Goal: Task Accomplishment & Management: Manage account settings

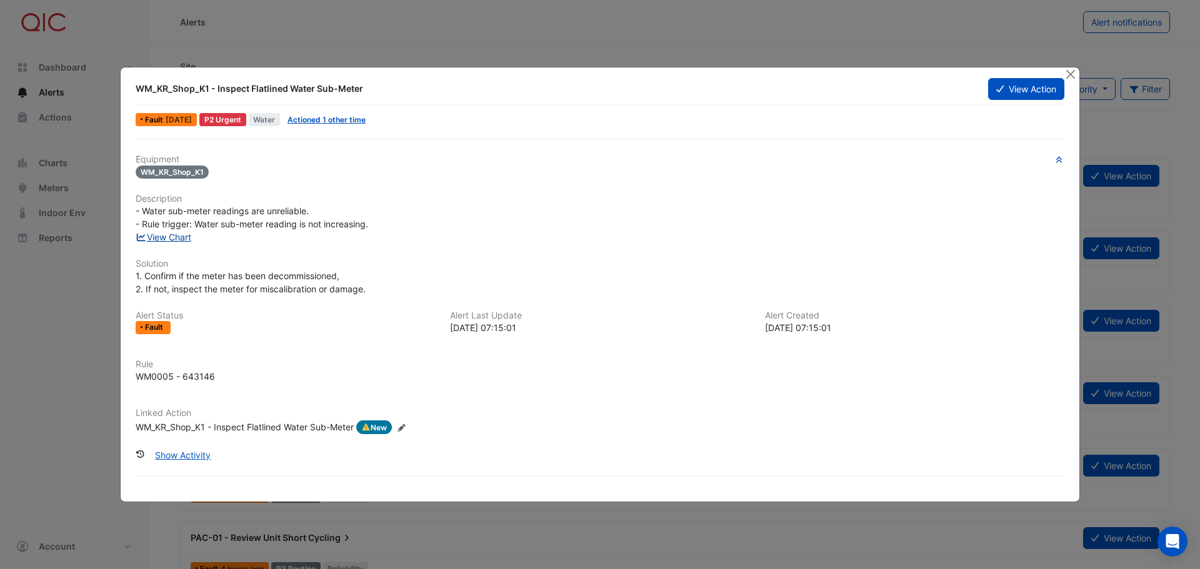
click at [184, 235] on link "View Chart" at bounding box center [164, 237] width 56 height 11
click at [1026, 91] on button "View Action" at bounding box center [1026, 89] width 76 height 22
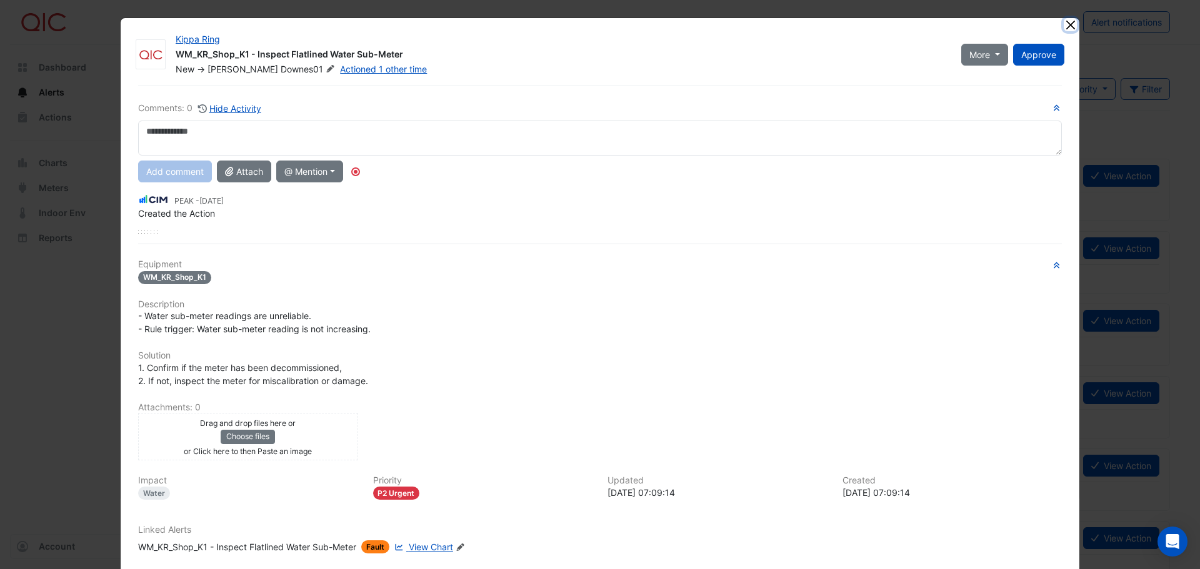
click at [1066, 29] on button "Close" at bounding box center [1070, 24] width 13 height 13
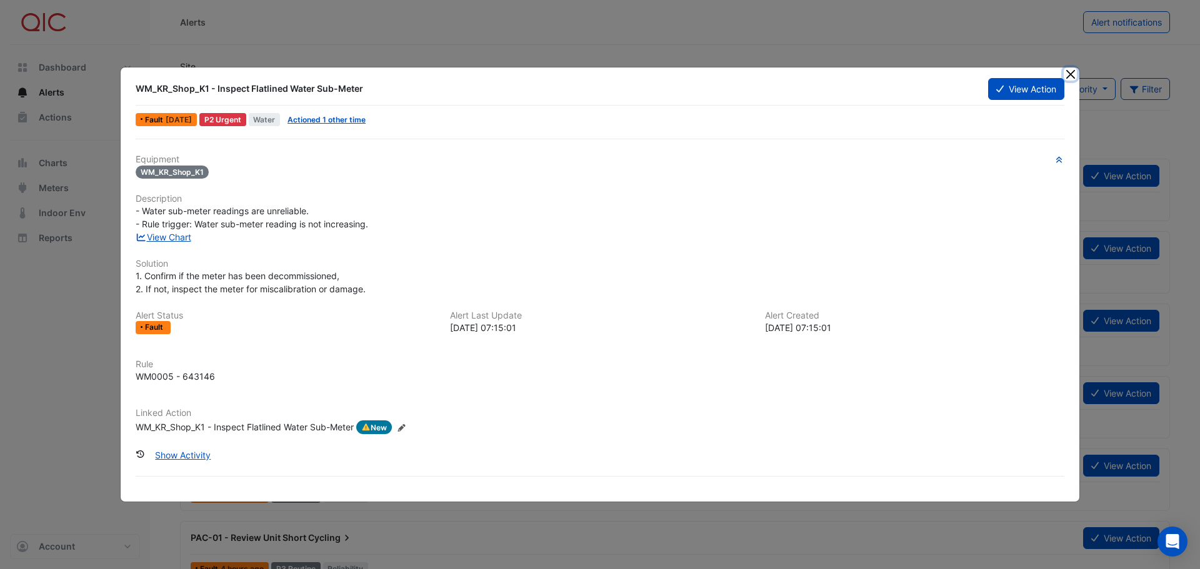
click at [1066, 72] on button "Close" at bounding box center [1070, 74] width 13 height 13
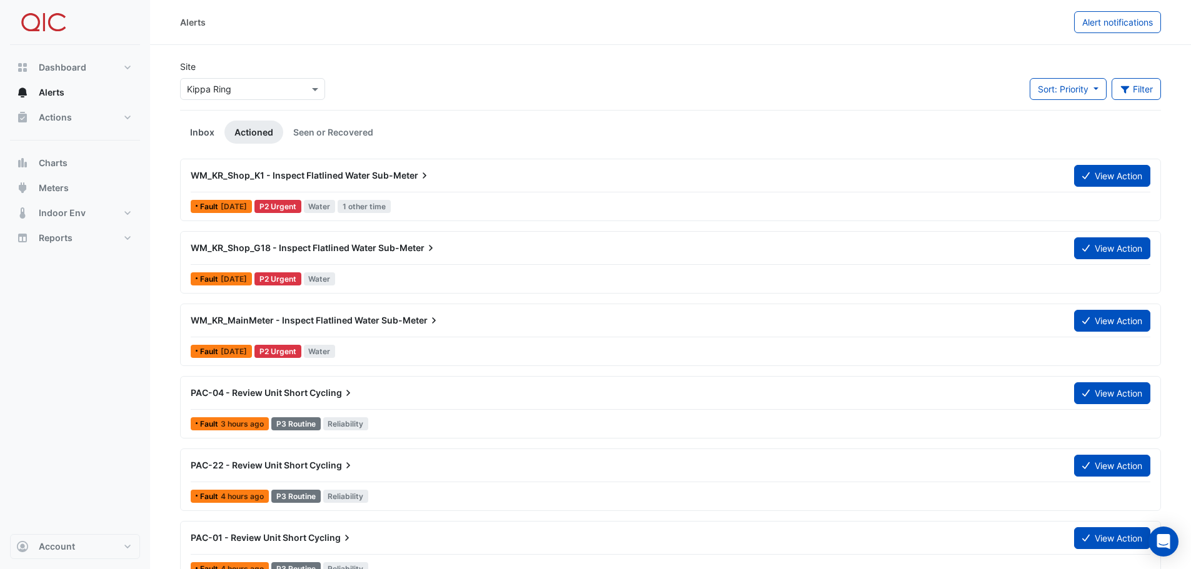
click at [195, 133] on link "Inbox" at bounding box center [202, 132] width 44 height 23
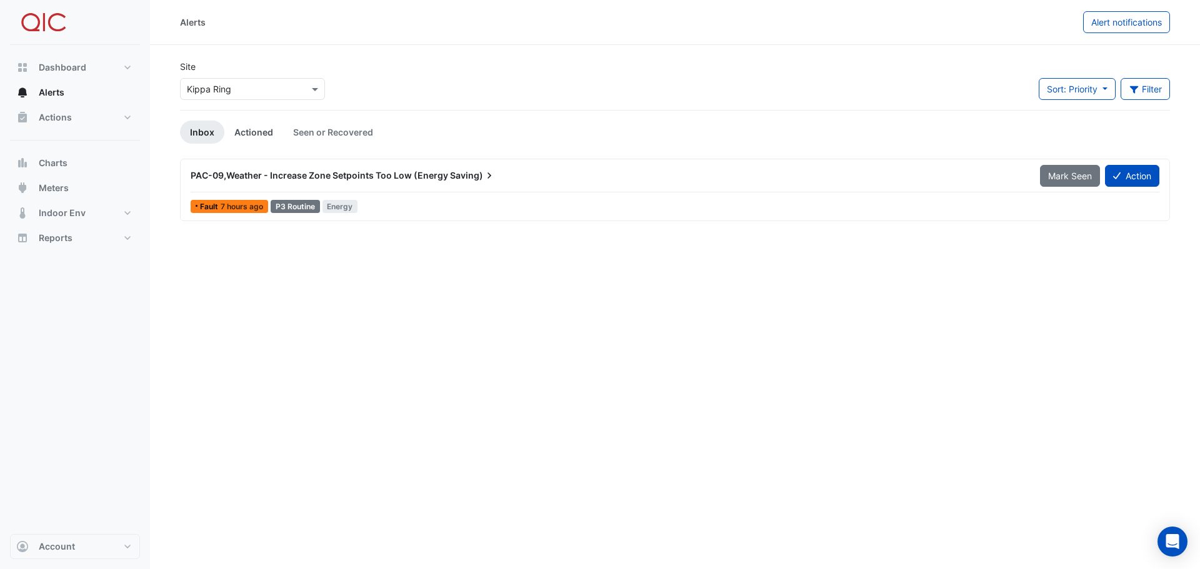
click at [242, 133] on link "Actioned" at bounding box center [253, 132] width 59 height 23
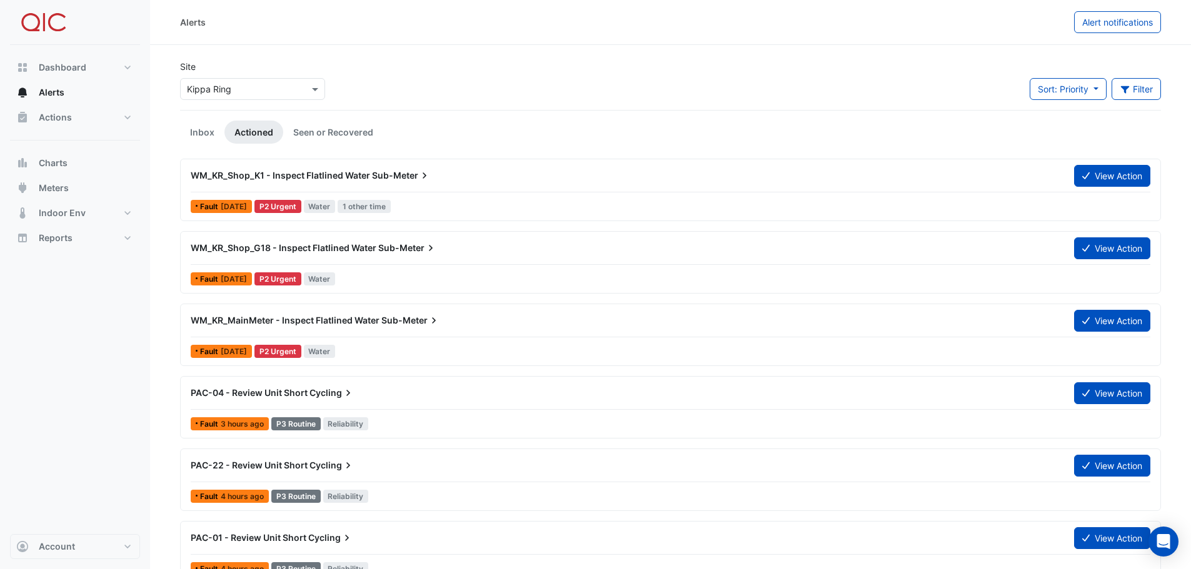
click at [396, 173] on span "Sub-Meter" at bounding box center [401, 175] width 59 height 13
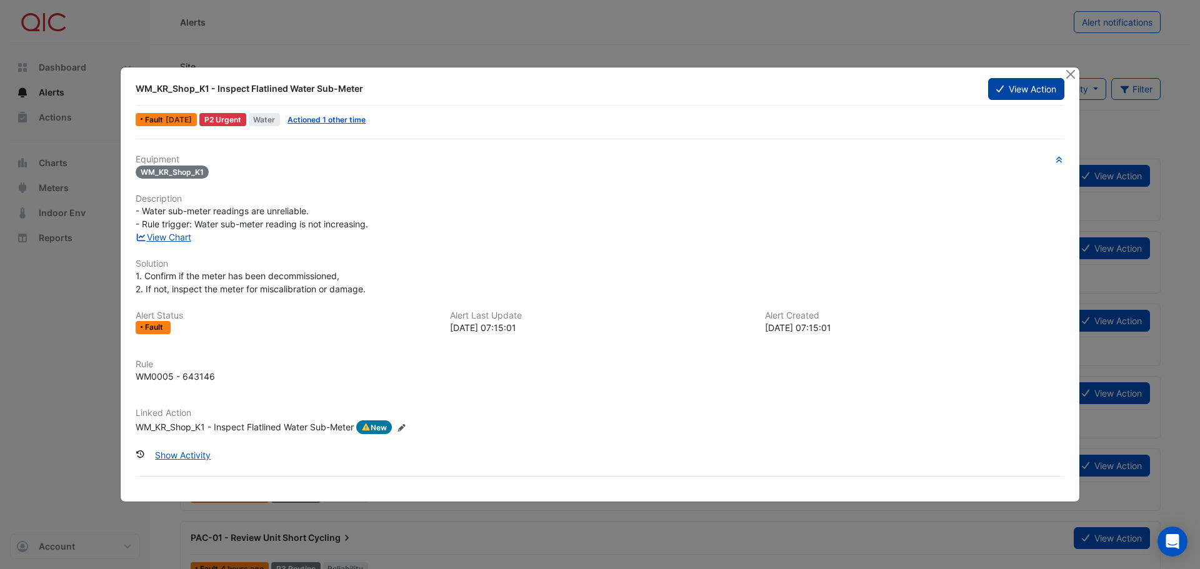
click at [1029, 92] on button "View Action" at bounding box center [1026, 89] width 76 height 22
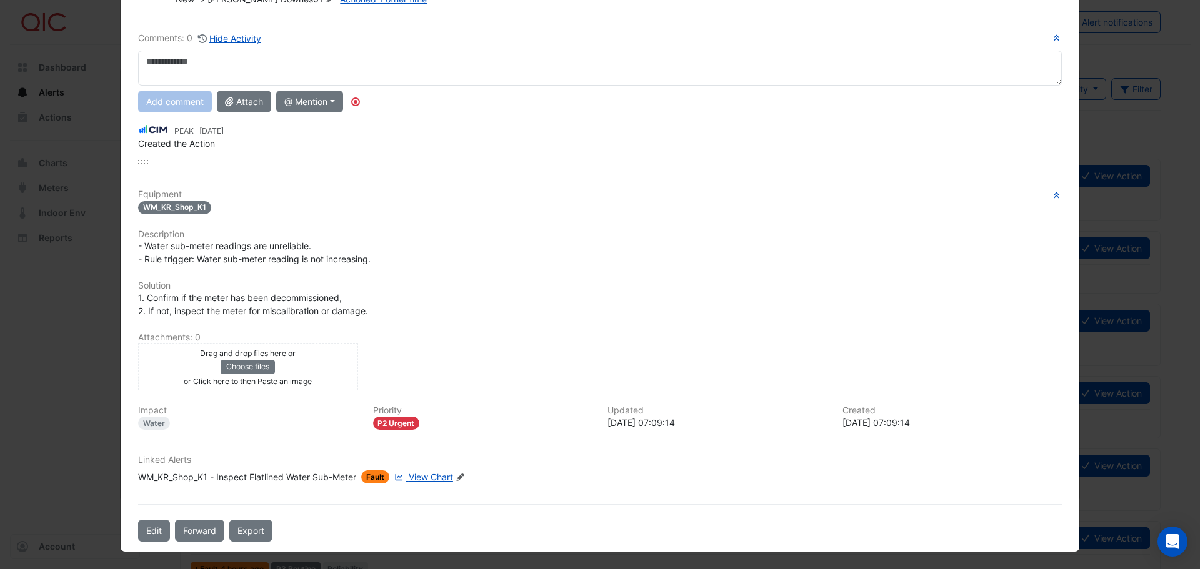
scroll to position [71, 0]
click at [333, 100] on button "@ Mention" at bounding box center [309, 101] width 67 height 22
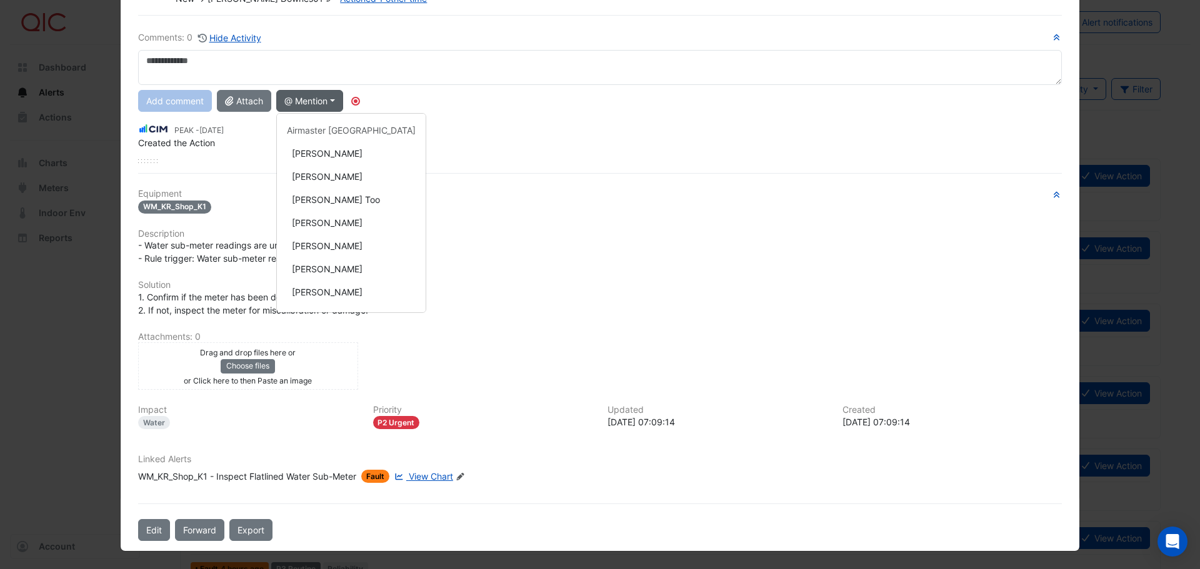
click at [333, 100] on button "@ Mention" at bounding box center [309, 101] width 67 height 22
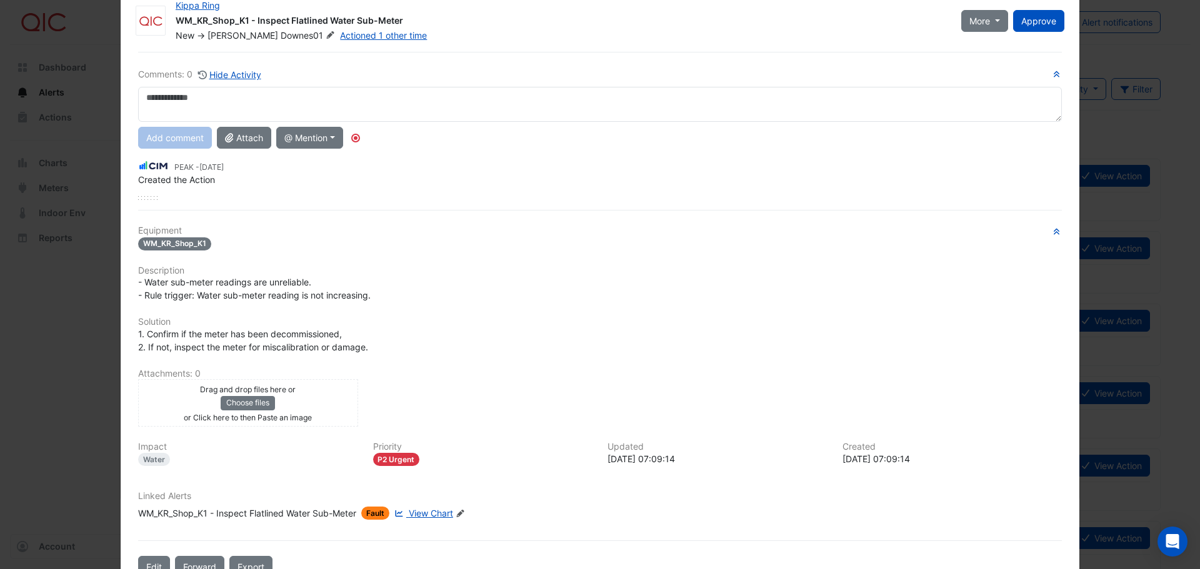
scroll to position [0, 0]
